Goal: Information Seeking & Learning: Learn about a topic

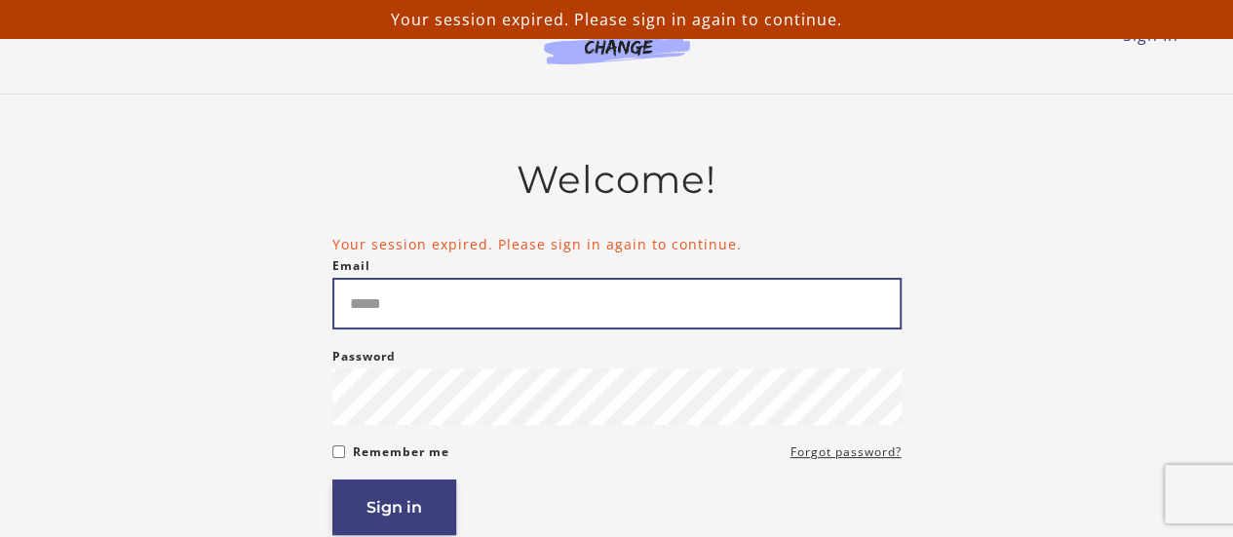
type input "**********"
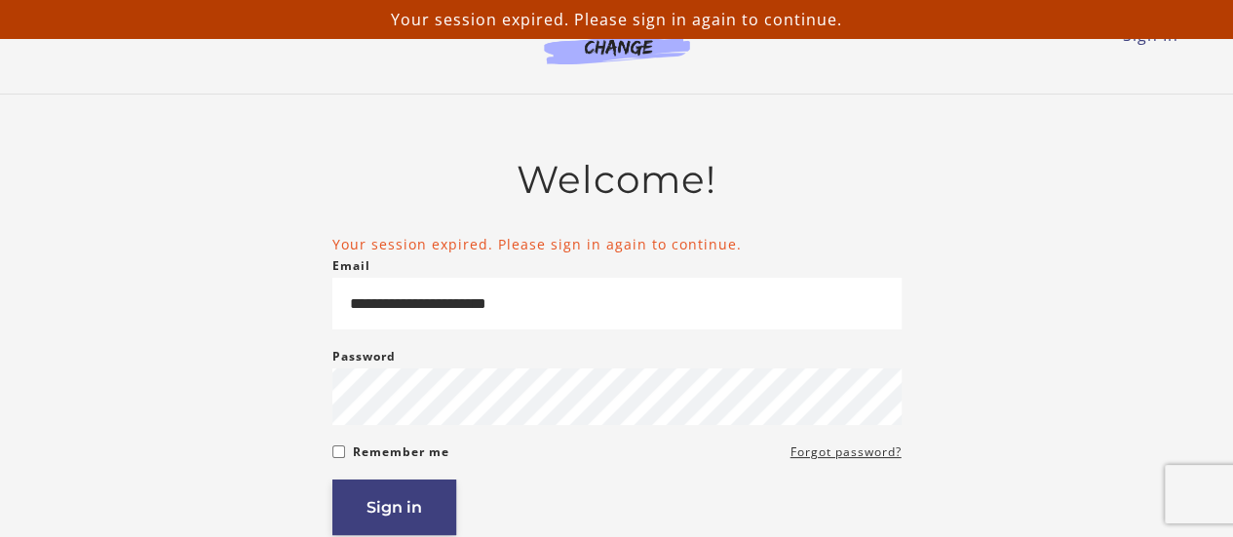
click at [429, 503] on button "Sign in" at bounding box center [394, 507] width 124 height 56
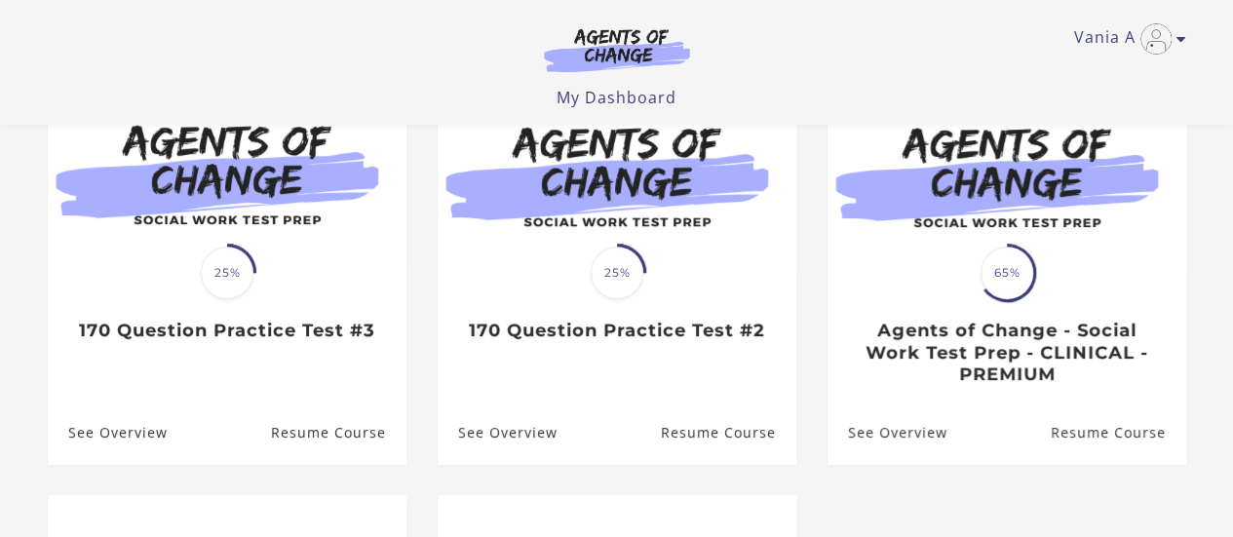
scroll to position [195, 0]
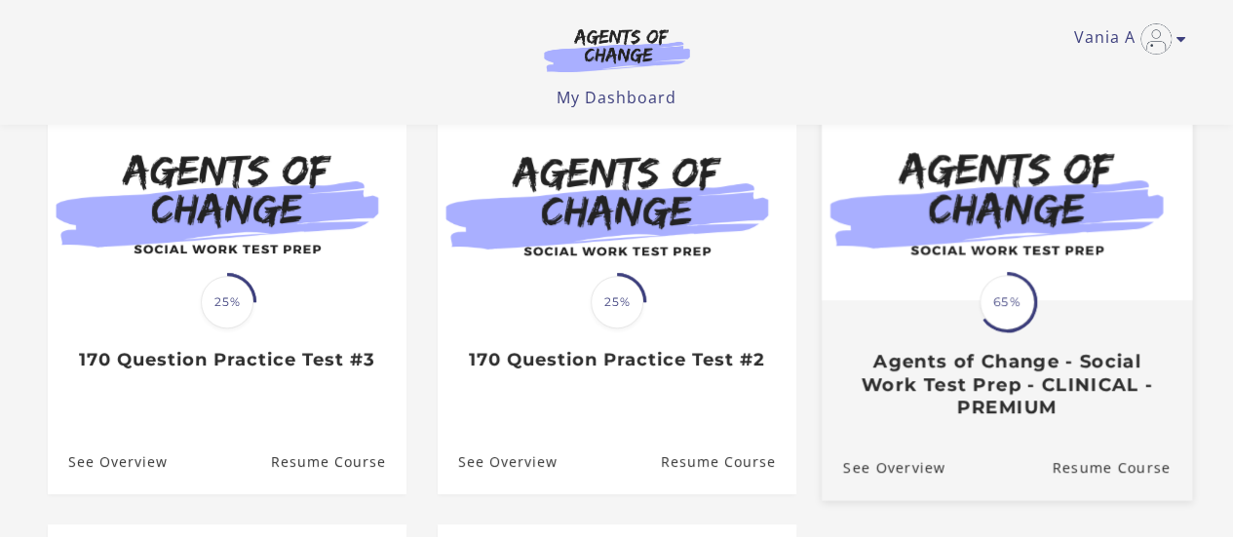
click at [1019, 399] on h3 "Agents of Change - Social Work Test Prep - CLINICAL - PREMIUM" at bounding box center [1005, 384] width 327 height 68
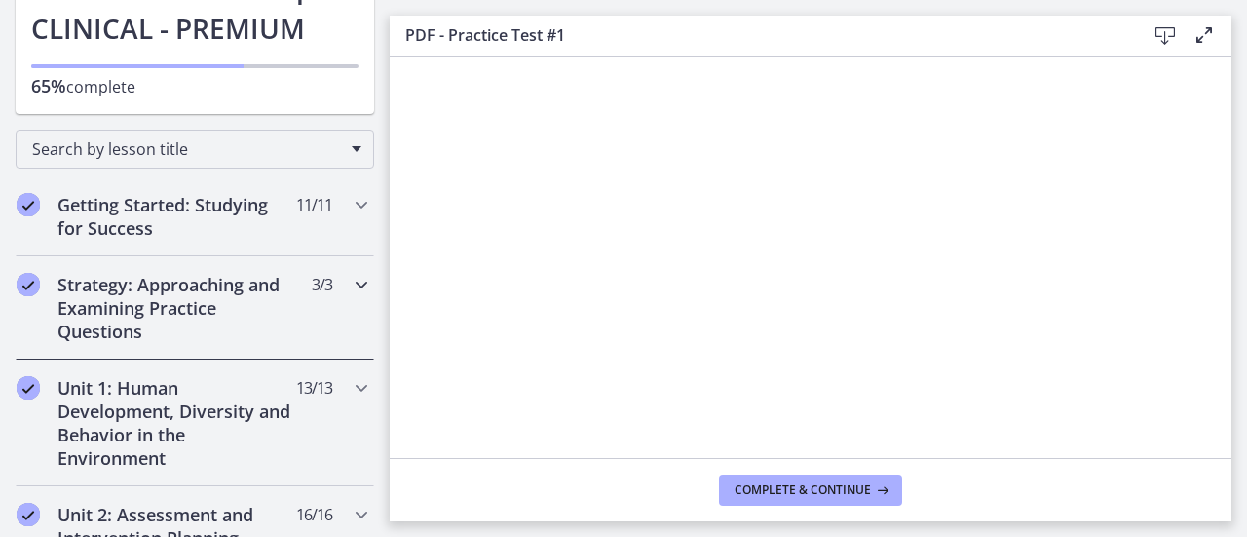
scroll to position [292, 0]
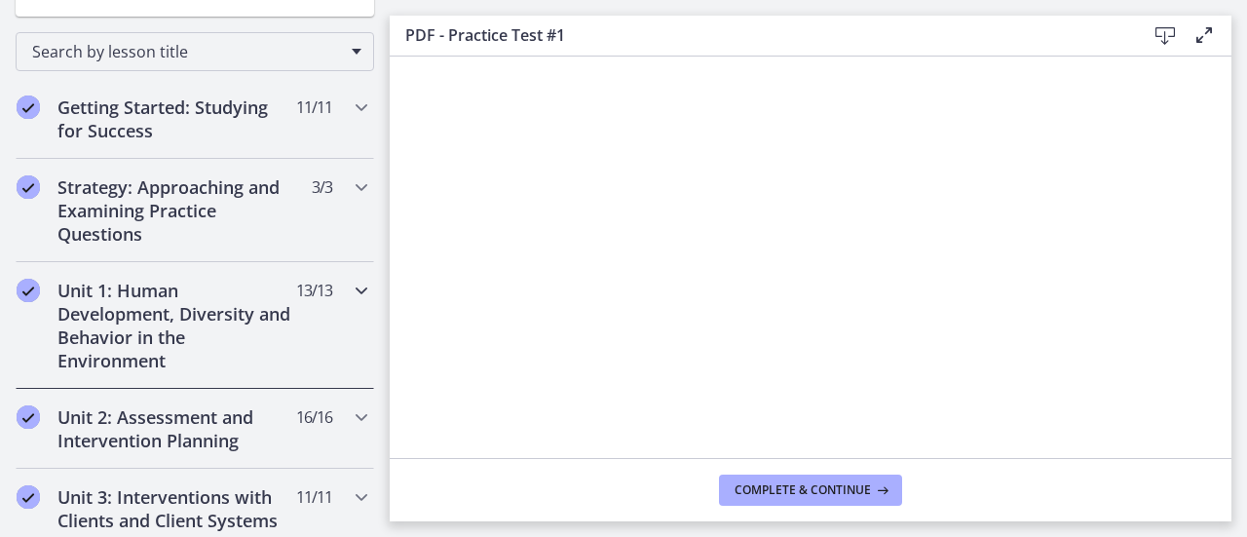
click at [136, 325] on h2 "Unit 1: Human Development, Diversity and Behavior in the Environment" at bounding box center [176, 326] width 238 height 94
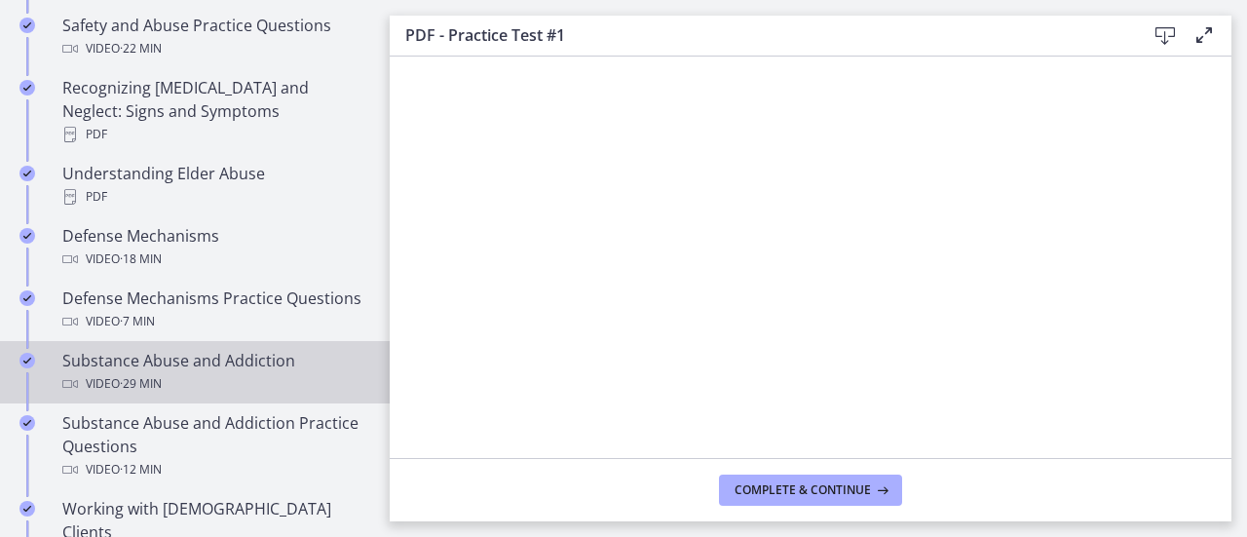
scroll to position [975, 0]
